Goal: Information Seeking & Learning: Learn about a topic

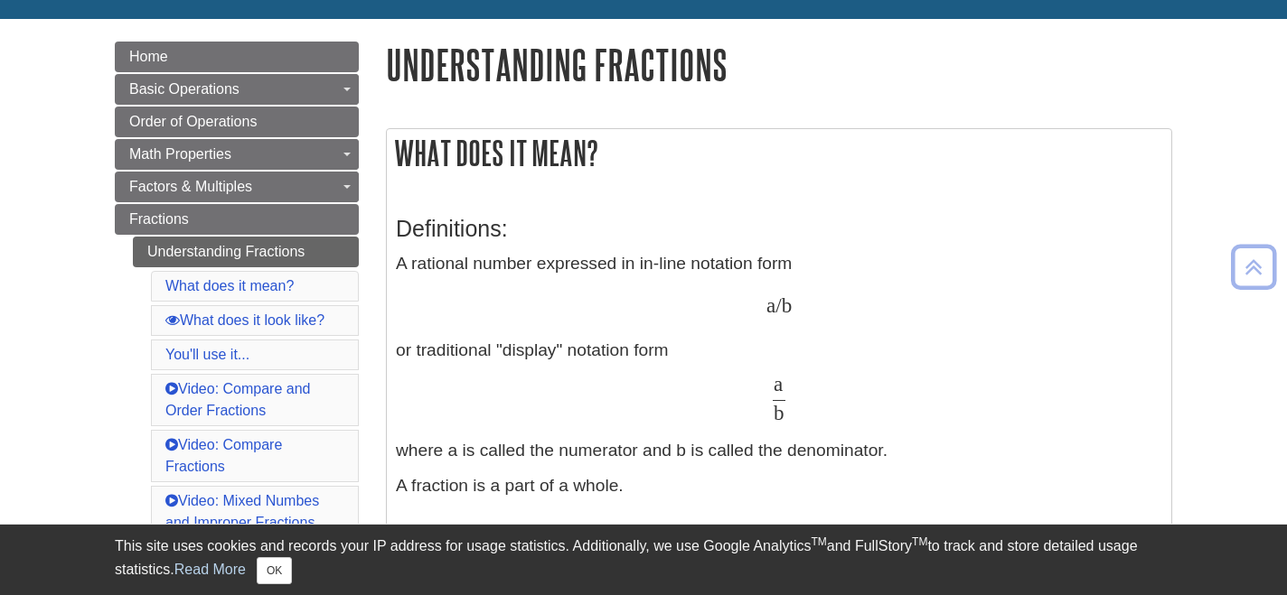
scroll to position [179, 0]
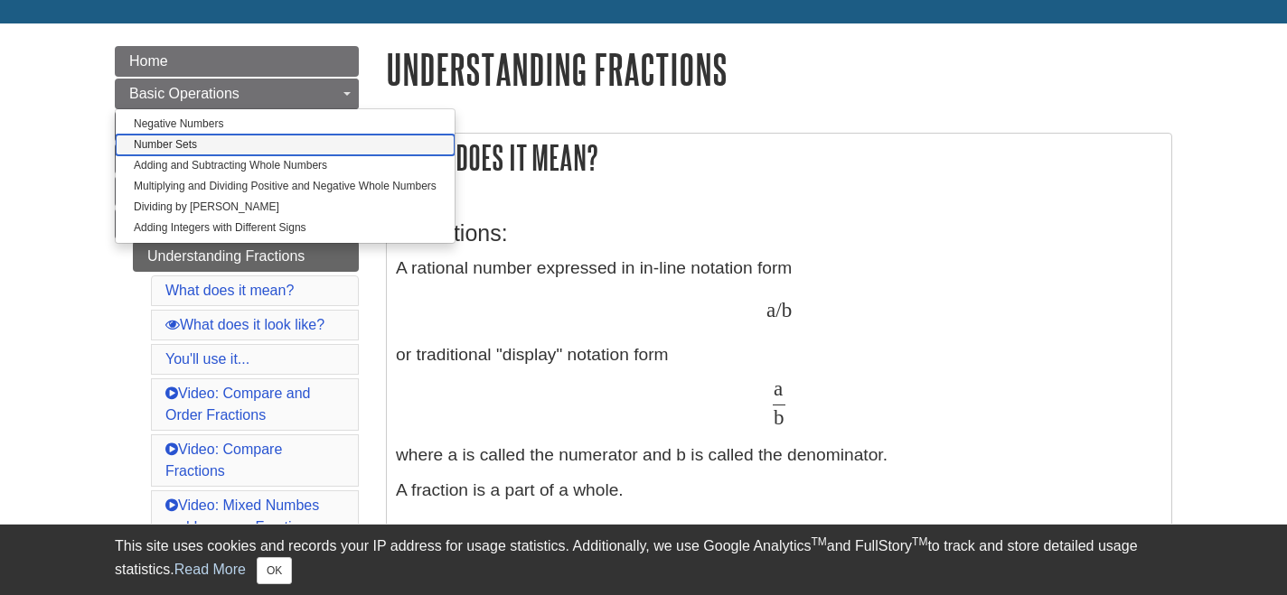
click at [226, 140] on link "Number Sets" at bounding box center [285, 145] width 339 height 21
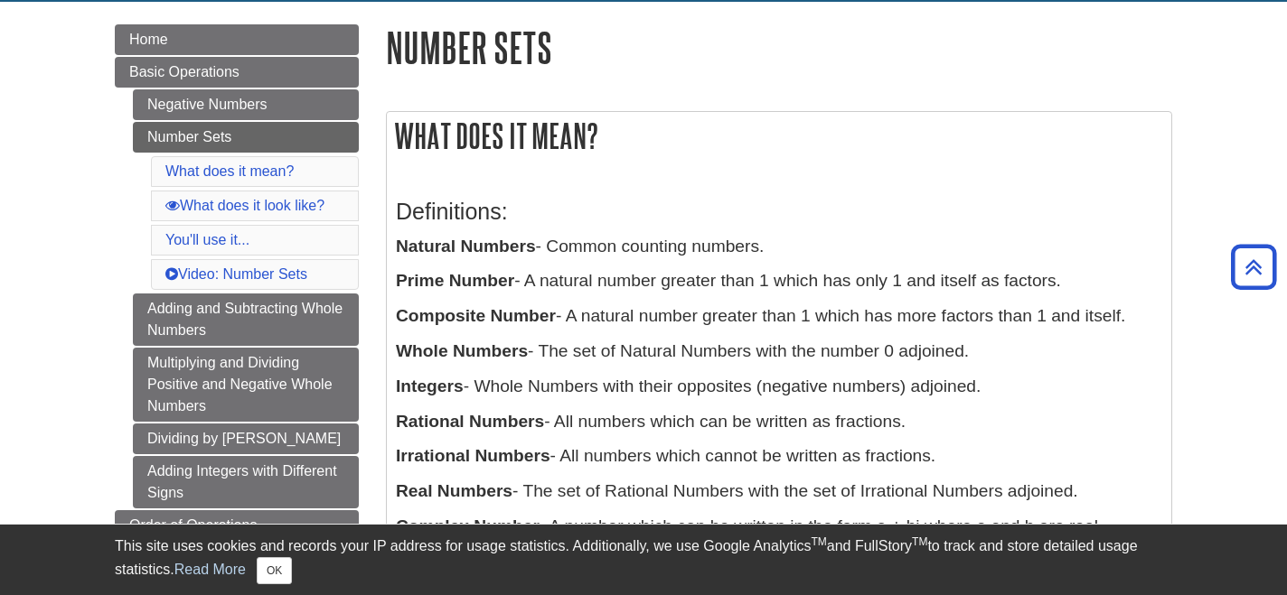
scroll to position [192, 0]
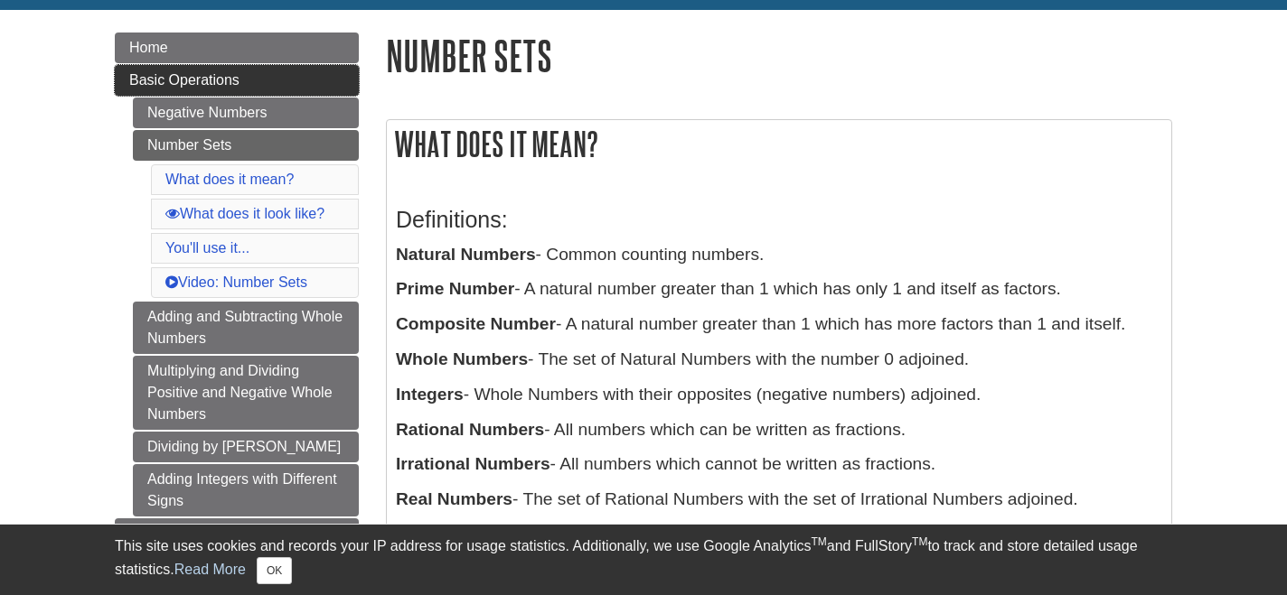
click at [225, 74] on span "Basic Operations" at bounding box center [184, 79] width 110 height 15
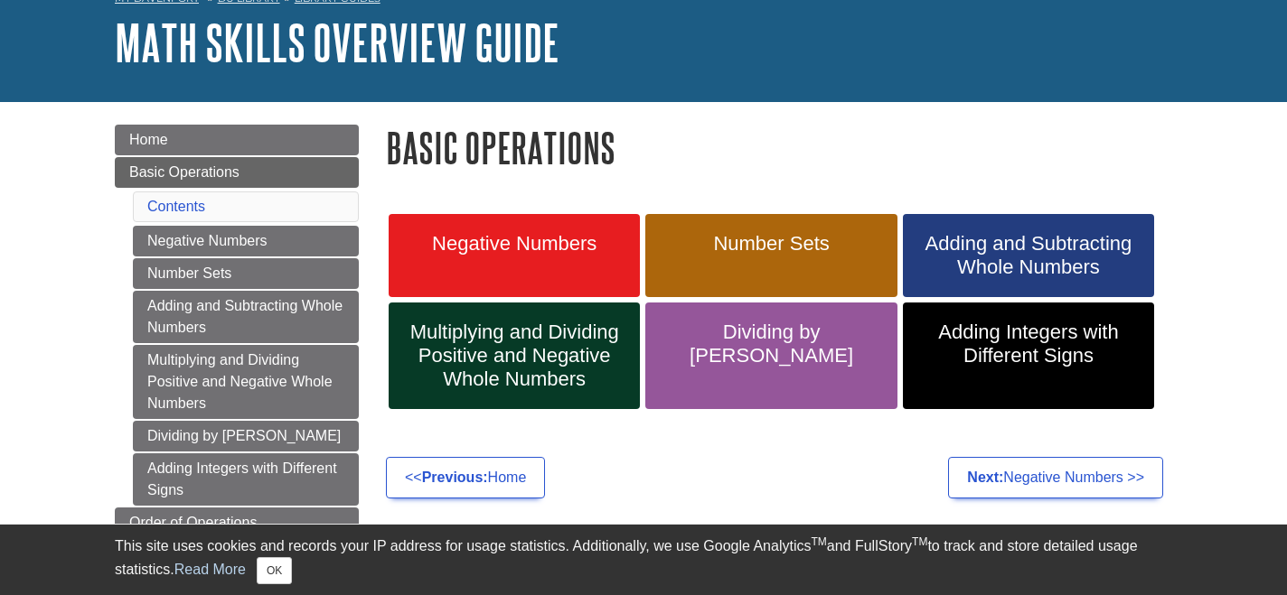
scroll to position [145, 0]
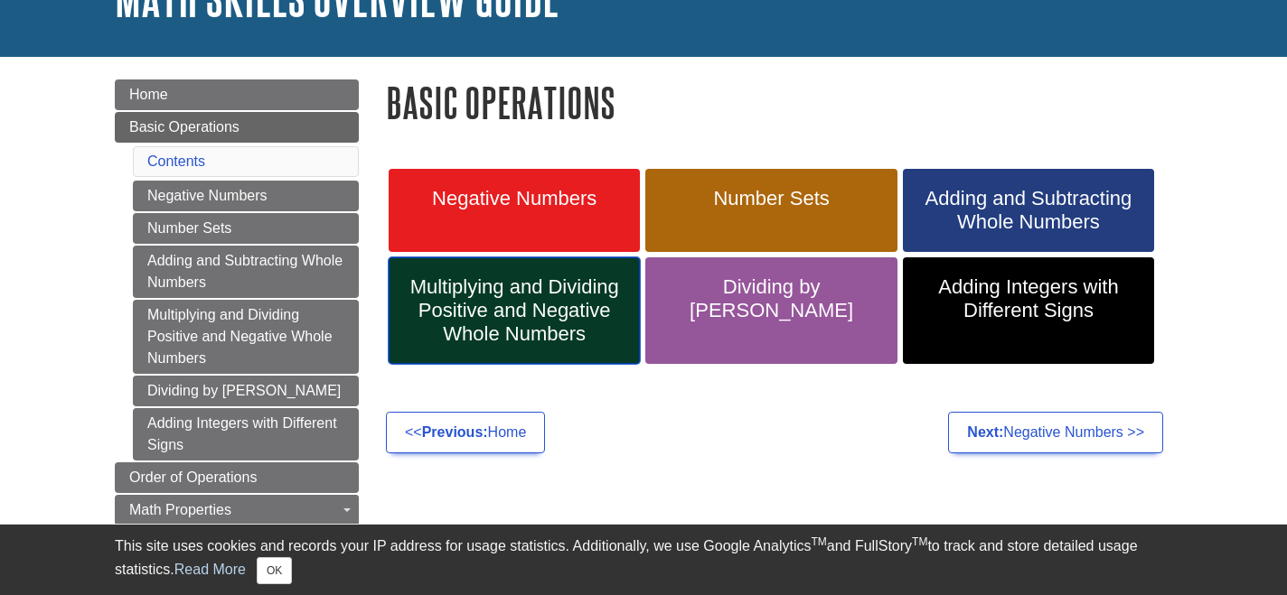
click at [529, 305] on span "Multiplying and Dividing Positive and Negative Whole Numbers" at bounding box center [514, 311] width 224 height 70
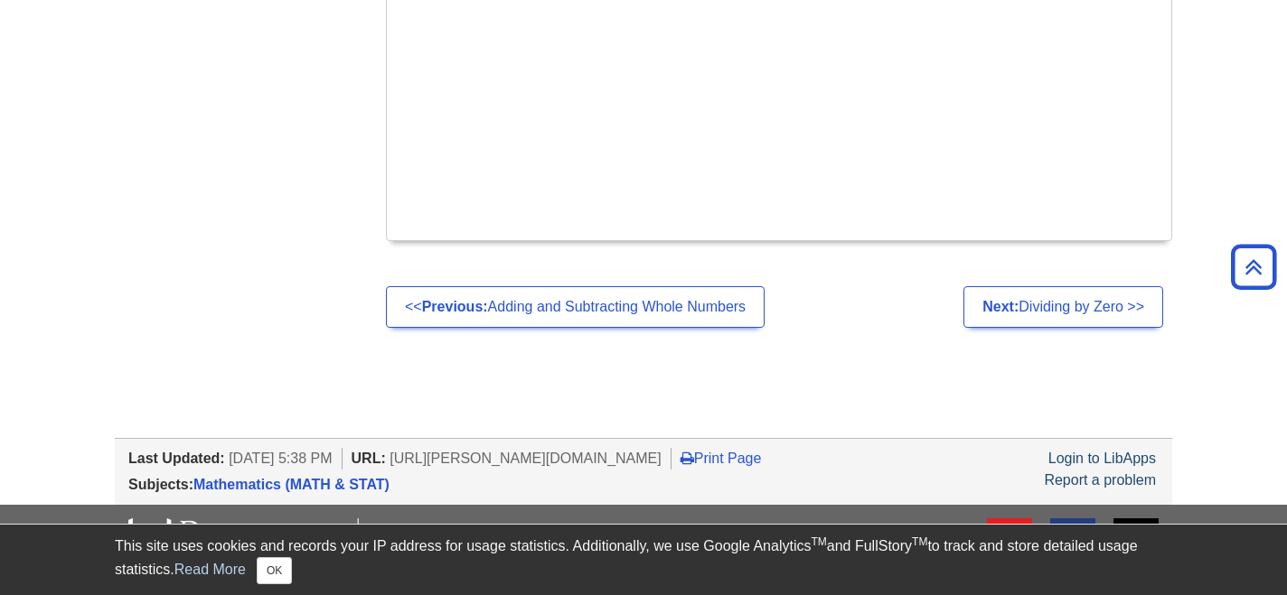
scroll to position [1765, 0]
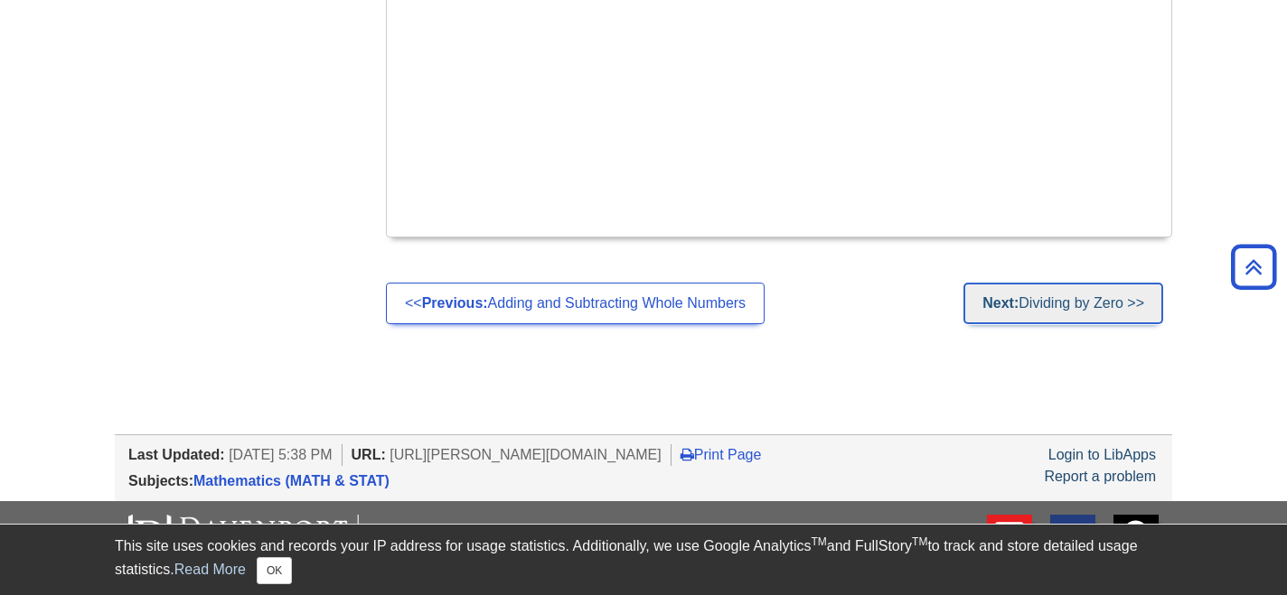
click at [1013, 289] on link "Next: Dividing by Zero >>" at bounding box center [1063, 304] width 200 height 42
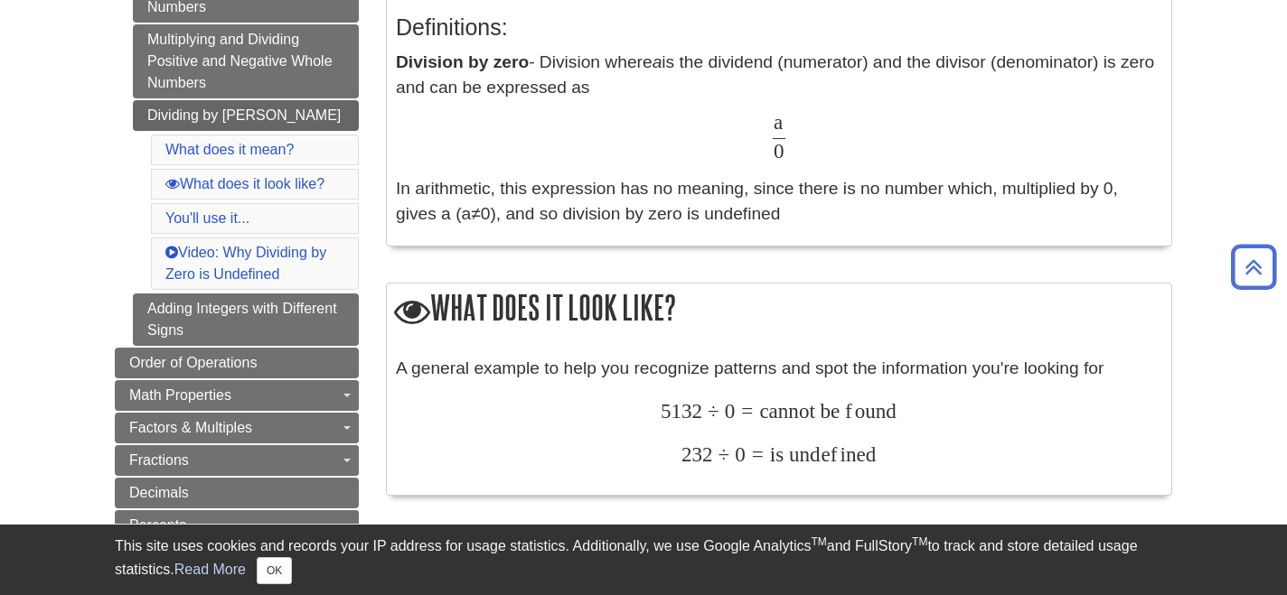
scroll to position [388, 0]
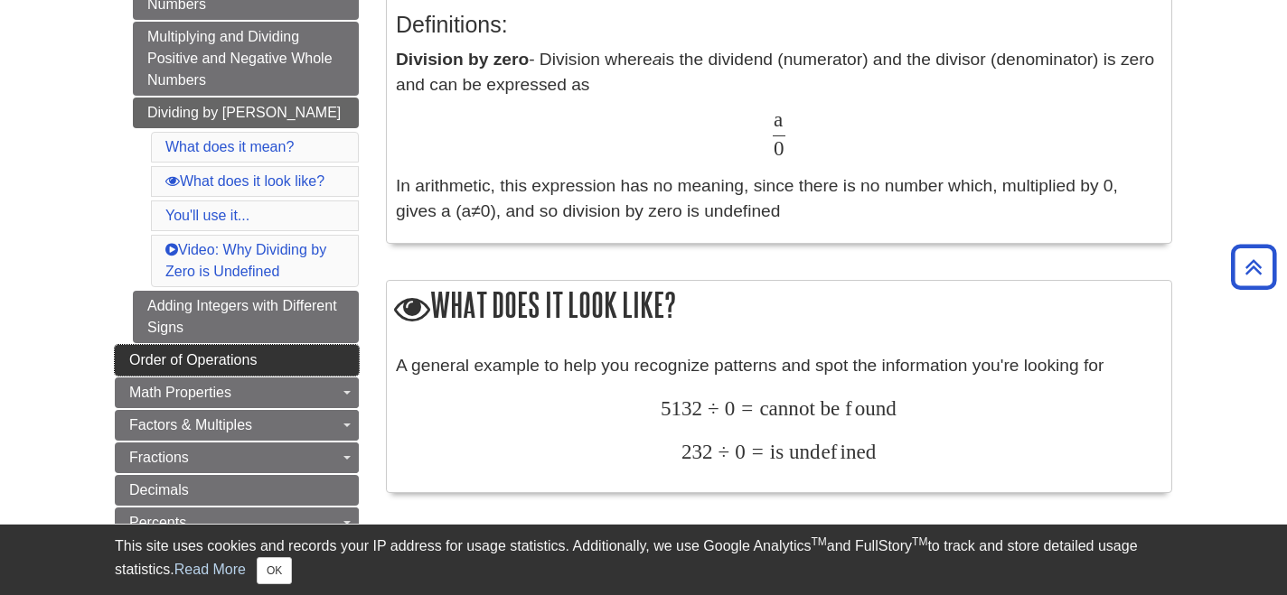
click at [288, 361] on link "Order of Operations" at bounding box center [237, 360] width 244 height 31
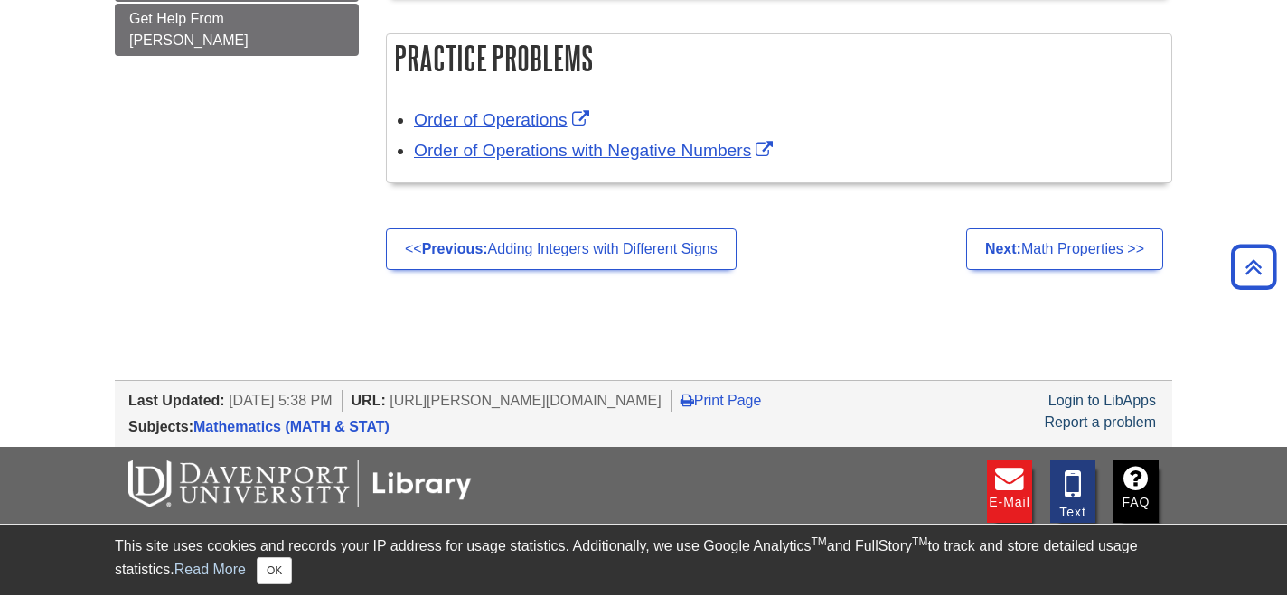
scroll to position [1323, 0]
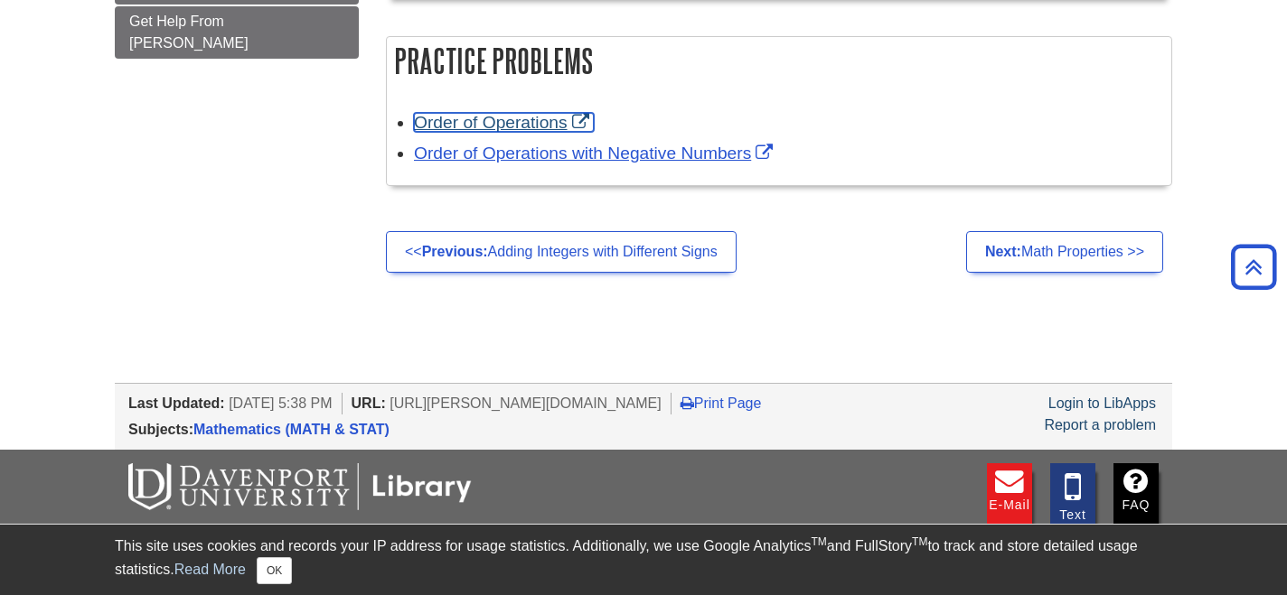
click at [516, 130] on link "Order of Operations" at bounding box center [504, 122] width 180 height 19
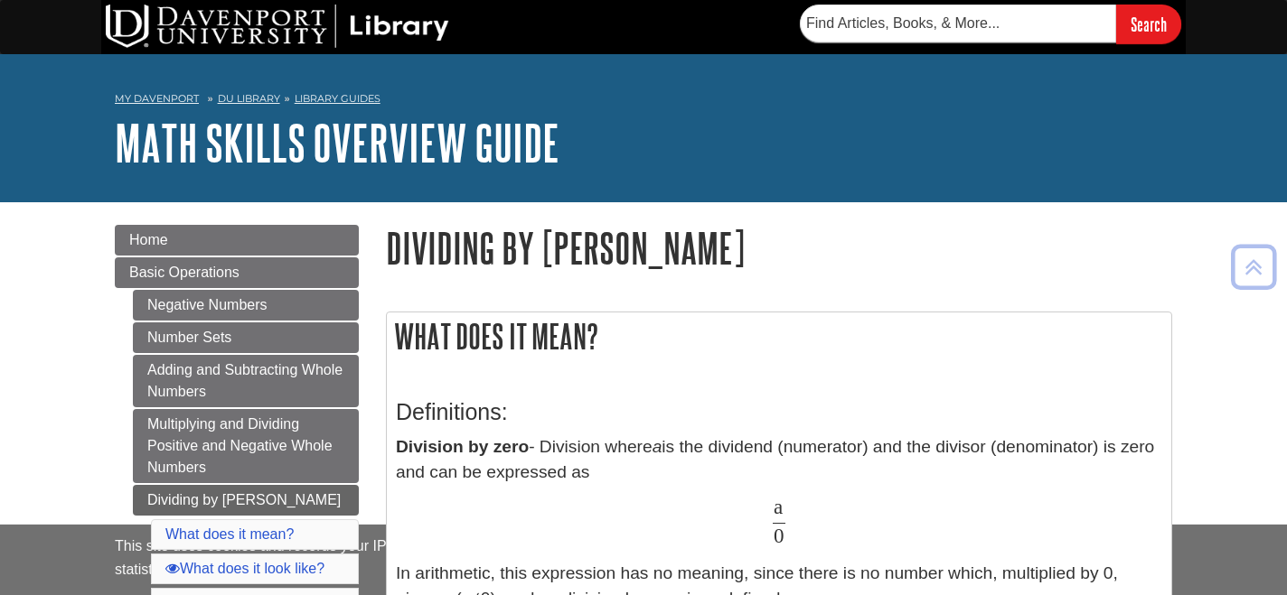
scroll to position [388, 0]
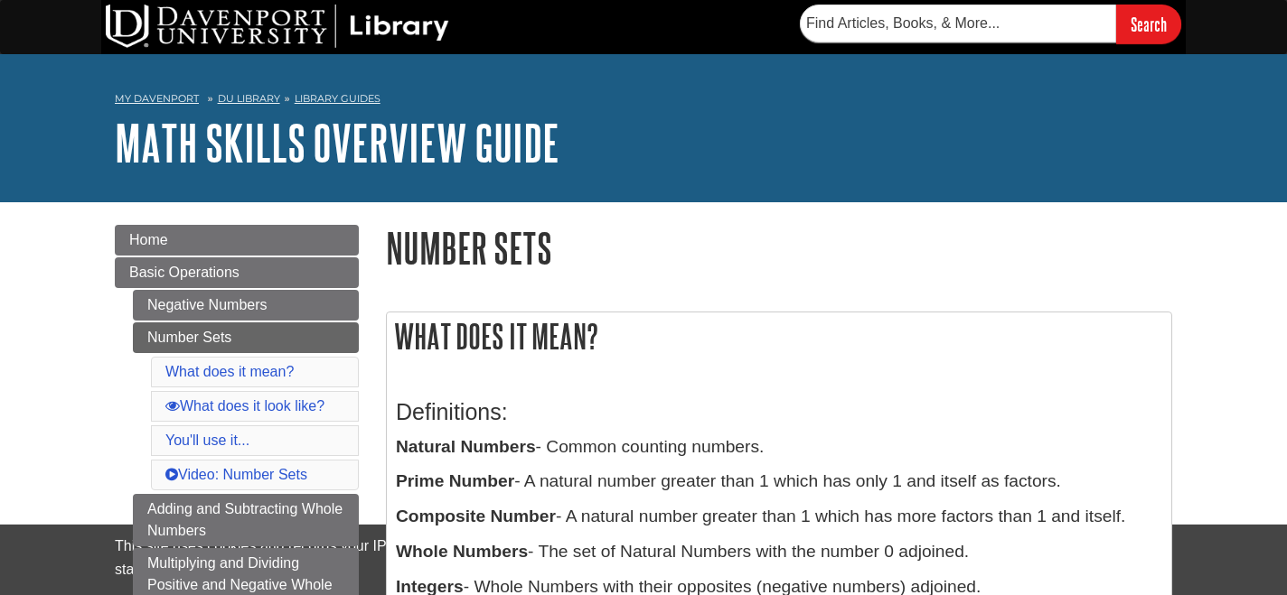
scroll to position [192, 0]
